Goal: Entertainment & Leisure: Consume media (video, audio)

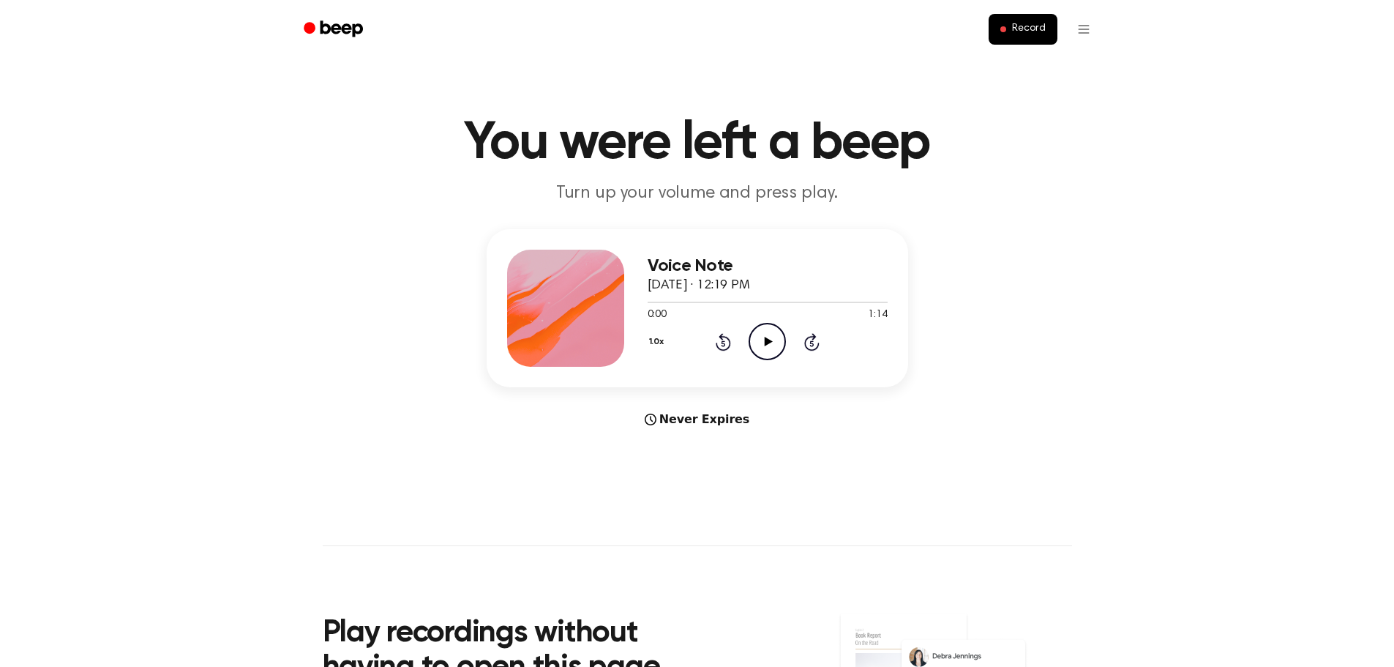
click at [763, 343] on icon "Play Audio" at bounding box center [767, 341] width 37 height 37
click at [752, 303] on div at bounding box center [768, 302] width 240 height 12
click at [706, 300] on div at bounding box center [768, 302] width 240 height 12
click at [774, 335] on icon "Pause Audio" at bounding box center [767, 341] width 37 height 37
click at [774, 335] on icon "Play Audio" at bounding box center [767, 341] width 37 height 37
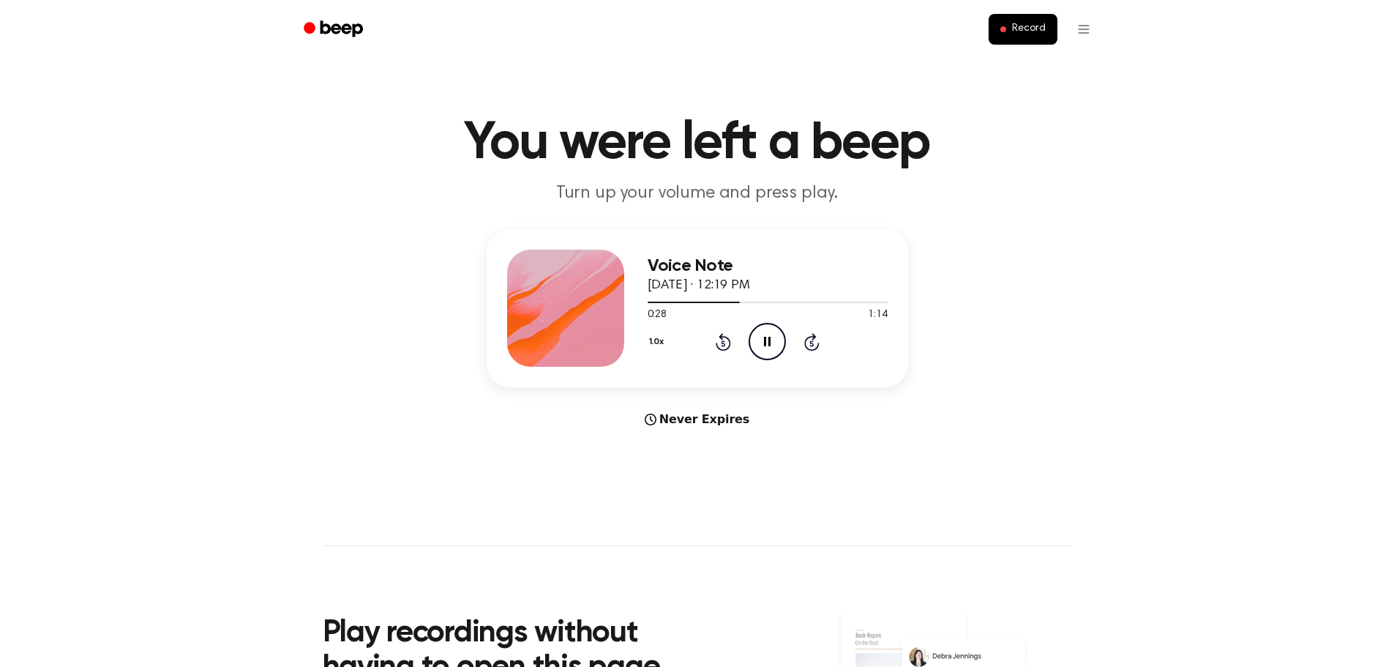
click at [766, 343] on icon at bounding box center [767, 342] width 7 height 10
click at [765, 342] on icon at bounding box center [769, 342] width 8 height 10
click at [805, 373] on div "Voice Note [DATE] · 12:19 PM 0:29 1:14 Your browser does not support the [objec…" at bounding box center [698, 308] width 422 height 158
click at [758, 344] on icon "Pause Audio" at bounding box center [767, 341] width 37 height 37
click at [755, 348] on icon "Play Audio" at bounding box center [767, 341] width 37 height 37
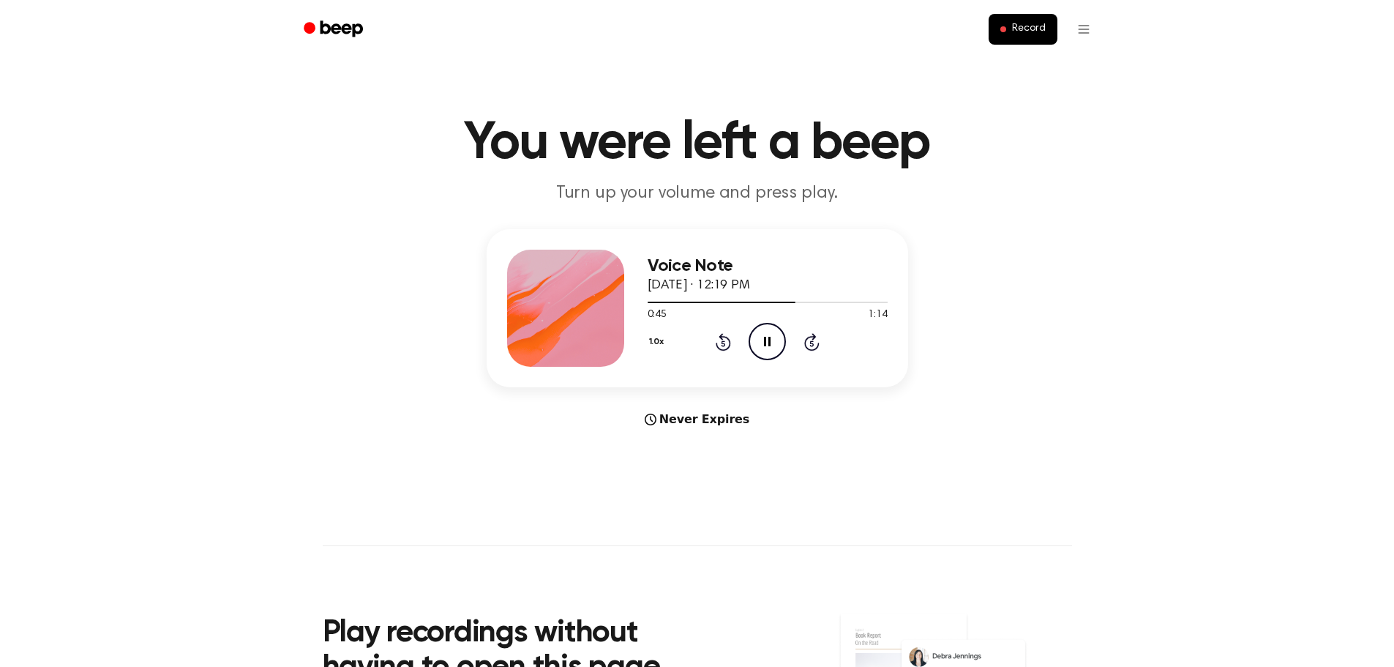
click at [765, 341] on icon at bounding box center [767, 342] width 7 height 10
click at [755, 342] on icon "Play Audio" at bounding box center [767, 341] width 37 height 37
click at [801, 301] on div at bounding box center [768, 302] width 240 height 12
click at [700, 301] on div at bounding box center [768, 302] width 240 height 12
click at [774, 340] on icon "Pause Audio" at bounding box center [767, 341] width 37 height 37
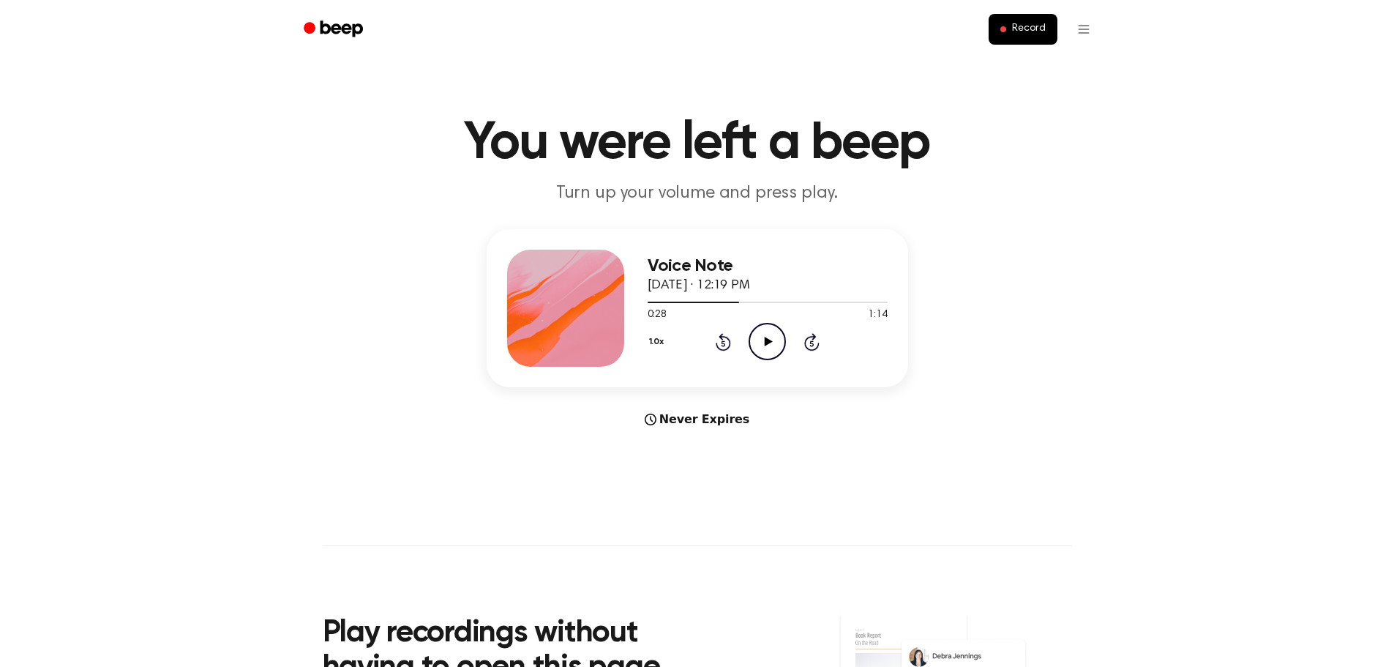
click at [1131, 258] on div "Voice Note [DATE] · 12:19 PM 0:28 1:14 Your browser does not support the [objec…" at bounding box center [697, 328] width 1359 height 199
drag, startPoint x: 1026, startPoint y: 438, endPoint x: 1016, endPoint y: 441, distance: 10.7
click at [1025, 438] on main "You were left a beep Turn up your volume and press play. Voice Note [DATE] · 12…" at bounding box center [697, 437] width 1394 height 875
click at [1155, 417] on div "Voice Note [DATE] · 12:19 PM 0:28 1:14 Your browser does not support the [objec…" at bounding box center [697, 328] width 1359 height 199
